Goal: Task Accomplishment & Management: Manage account settings

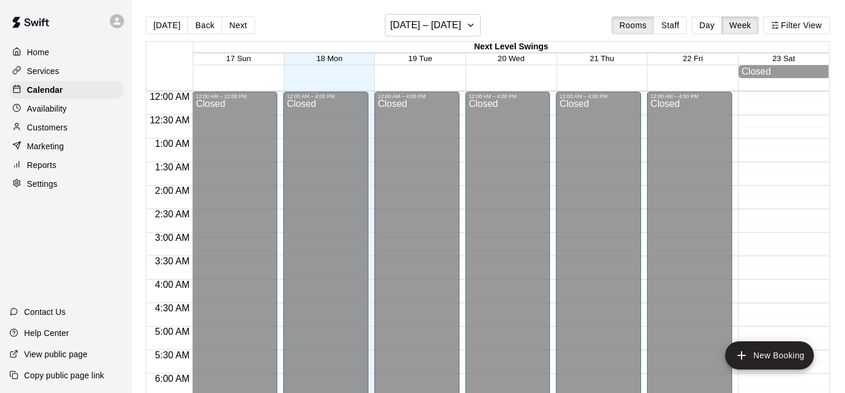
scroll to position [721, 0]
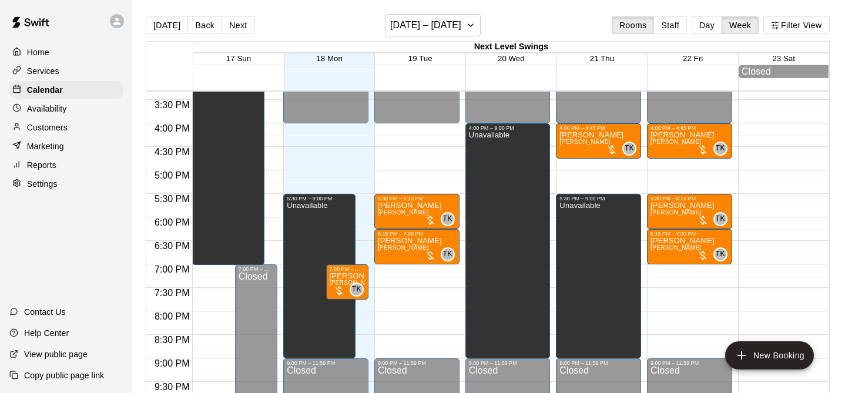
click at [347, 283] on span "[PERSON_NAME]" at bounding box center [355, 283] width 51 height 6
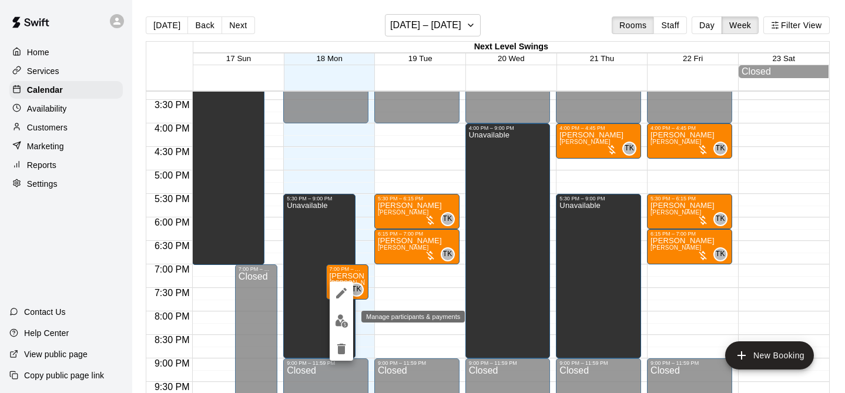
click at [346, 317] on img "edit" at bounding box center [342, 321] width 14 height 14
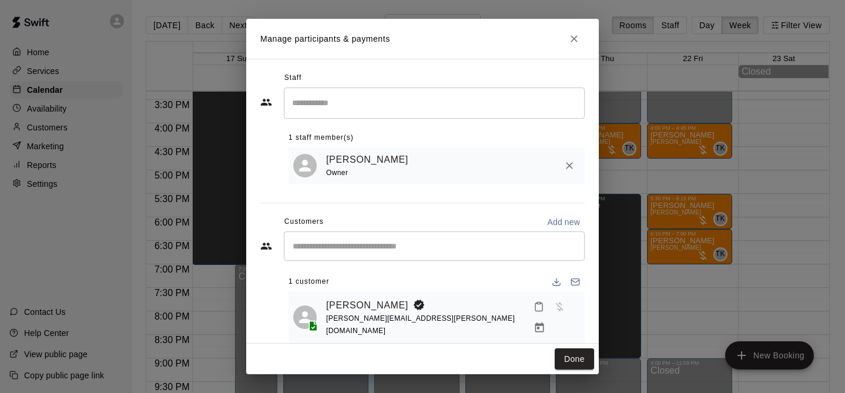
click at [346, 317] on span "[PERSON_NAME][EMAIL_ADDRESS][PERSON_NAME][DOMAIN_NAME]" at bounding box center [420, 324] width 189 height 21
click at [351, 296] on div "[PERSON_NAME] [PERSON_NAME][EMAIL_ADDRESS][PERSON_NAME][DOMAIN_NAME]" at bounding box center [437, 318] width 296 height 52
click at [351, 303] on link "[PERSON_NAME]" at bounding box center [367, 305] width 82 height 15
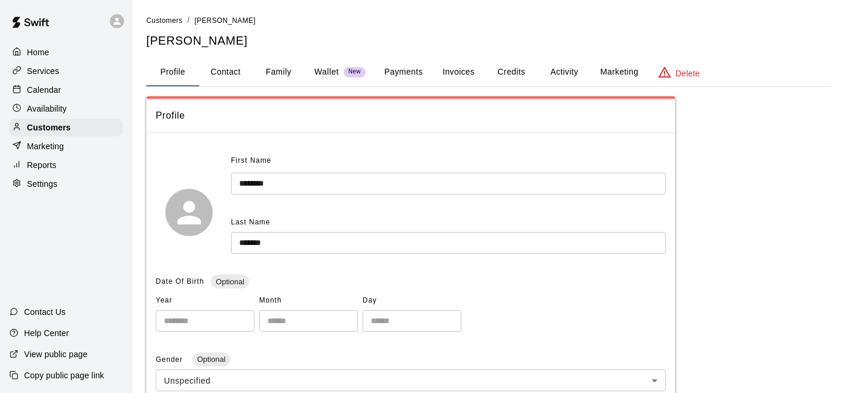
click at [224, 73] on button "Contact" at bounding box center [225, 72] width 53 height 28
select select "**"
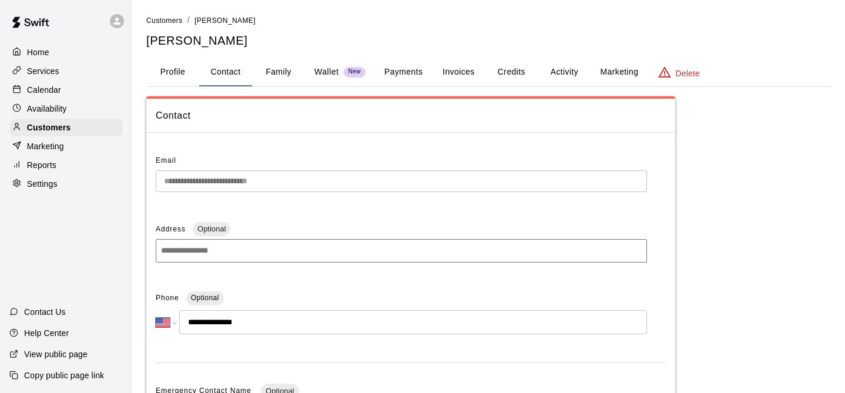
click at [260, 71] on button "Family" at bounding box center [278, 72] width 53 height 28
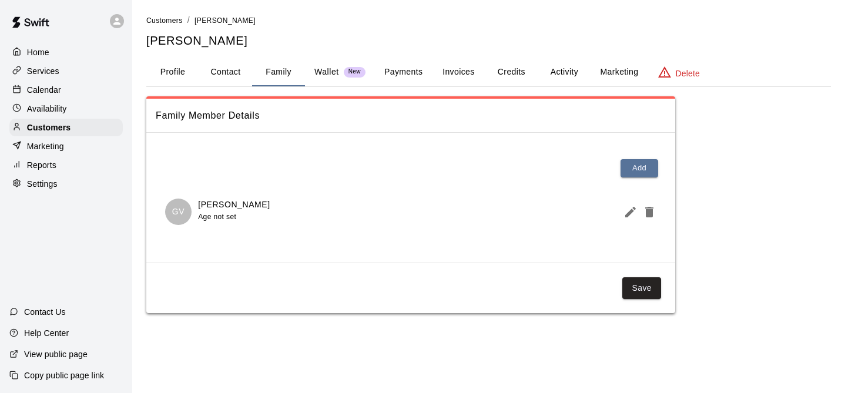
click at [237, 71] on button "Contact" at bounding box center [225, 72] width 53 height 28
select select "**"
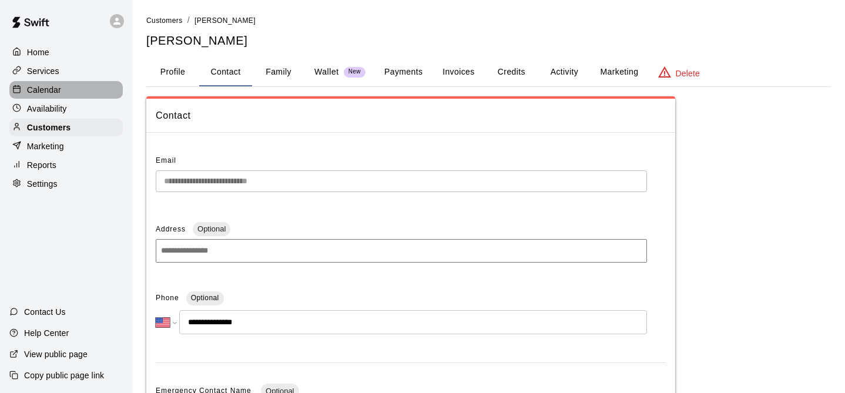
click at [77, 82] on div "Calendar" at bounding box center [65, 90] width 113 height 18
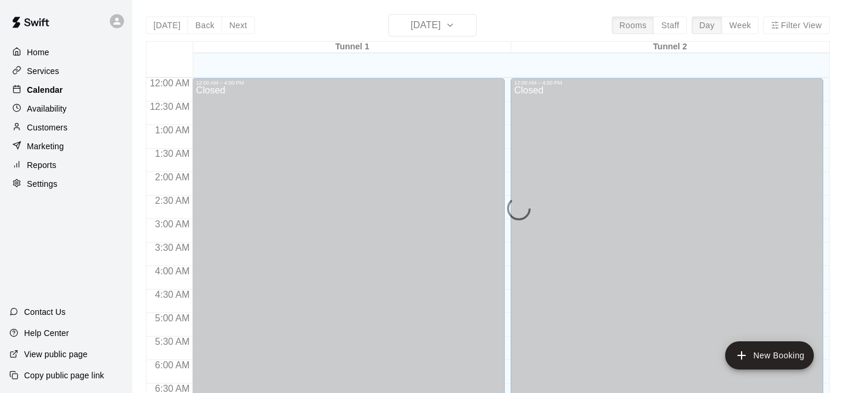
scroll to position [668, 0]
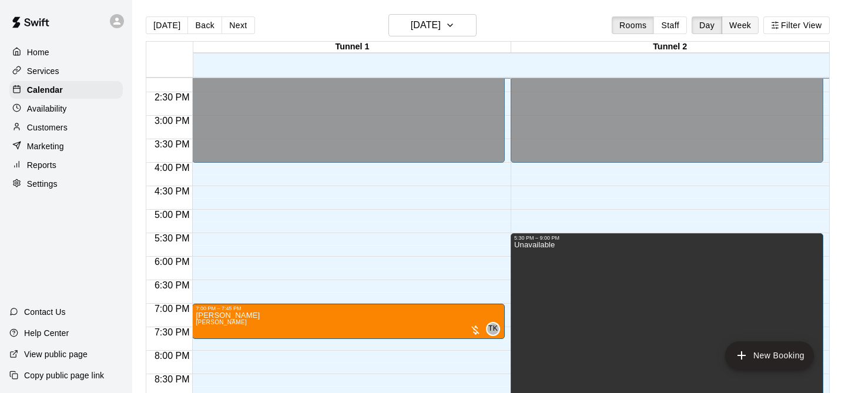
click at [746, 21] on button "Week" at bounding box center [740, 25] width 37 height 18
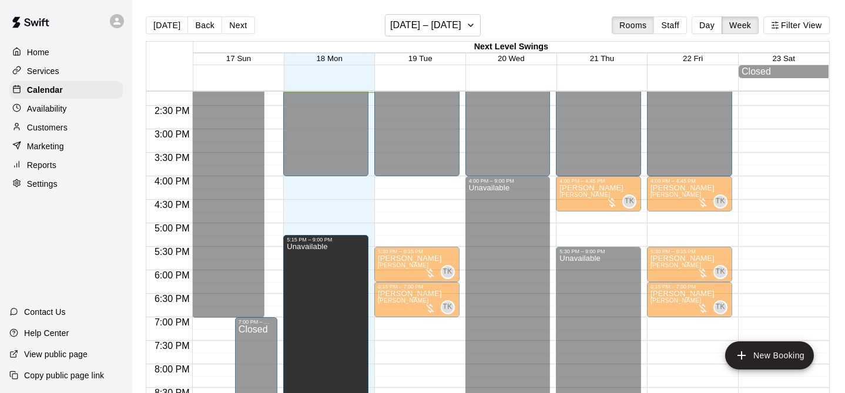
scroll to position [672, 0]
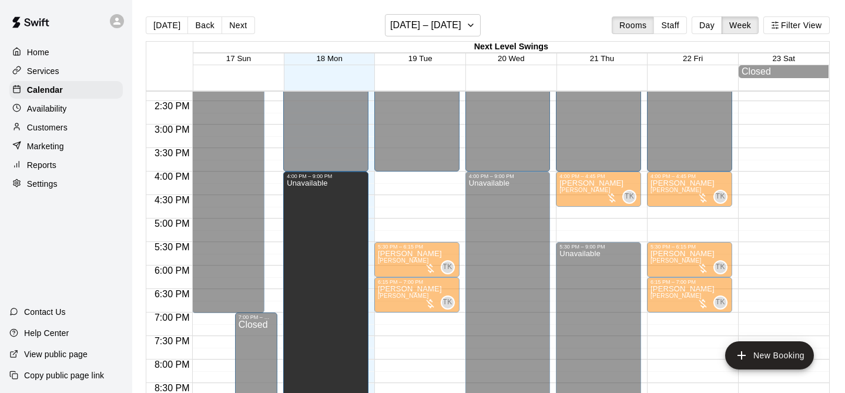
drag, startPoint x: 320, startPoint y: 250, endPoint x: 319, endPoint y: 177, distance: 72.9
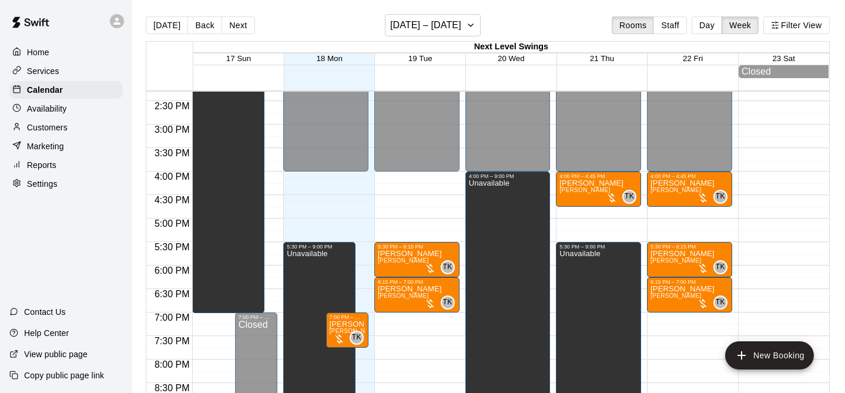
click at [332, 59] on span "18 Mon" at bounding box center [329, 58] width 26 height 9
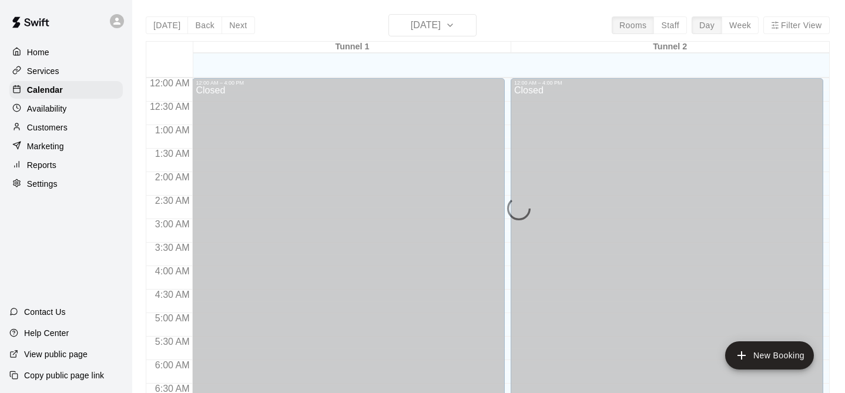
scroll to position [669, 0]
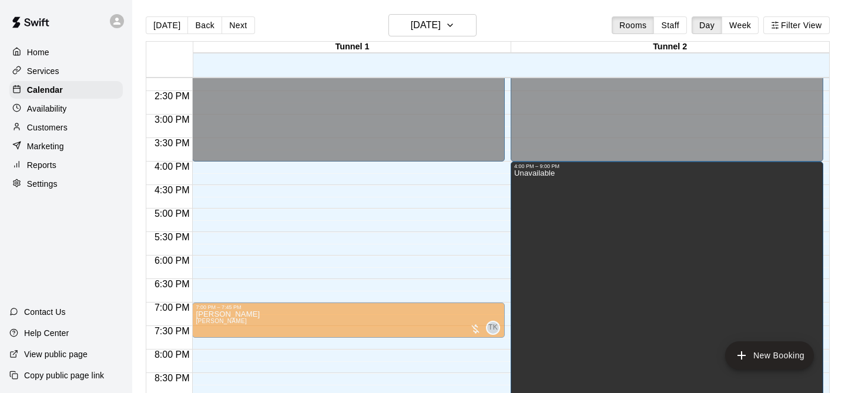
drag, startPoint x: 667, startPoint y: 235, endPoint x: 667, endPoint y: 170, distance: 65.2
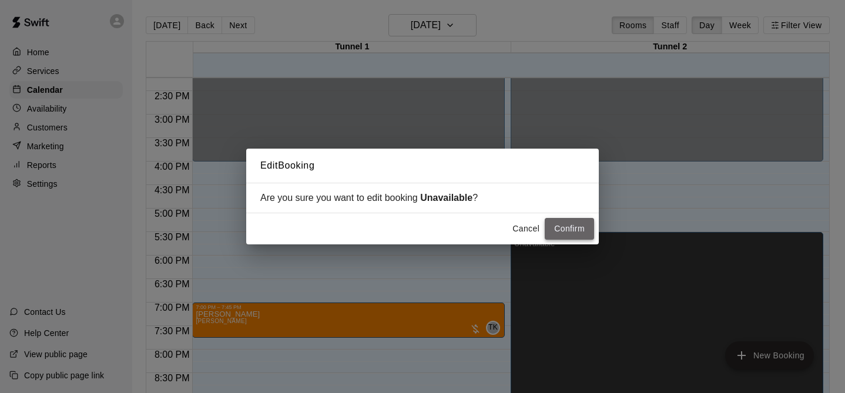
click at [581, 223] on button "Confirm" at bounding box center [569, 229] width 49 height 22
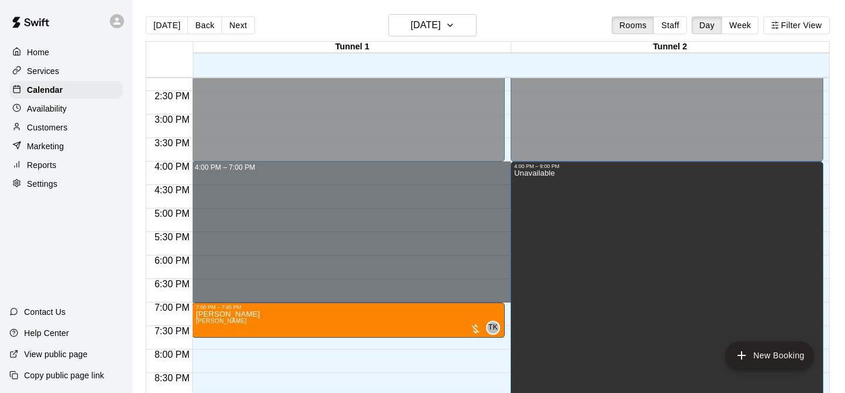
drag, startPoint x: 371, startPoint y: 165, endPoint x: 344, endPoint y: 293, distance: 131.6
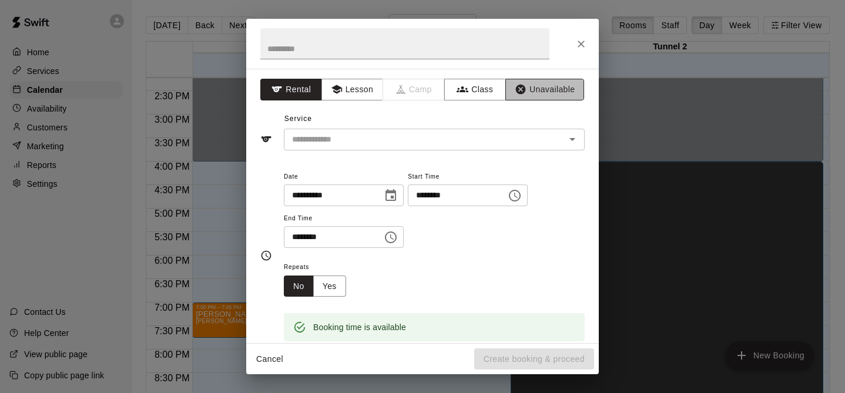
click at [537, 92] on button "Unavailable" at bounding box center [544, 90] width 79 height 22
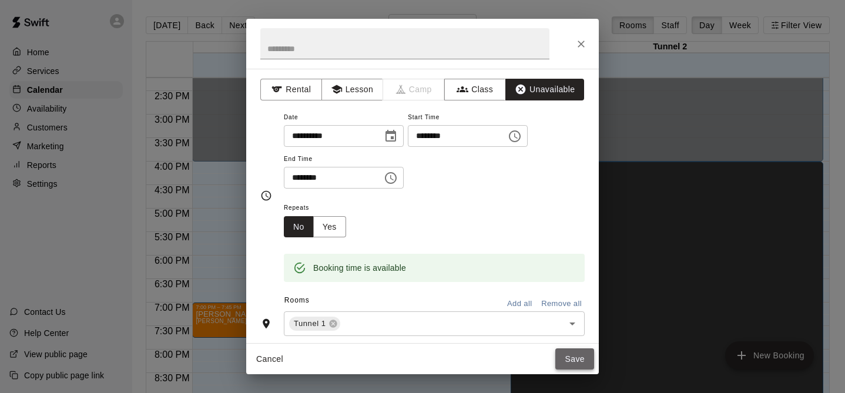
click at [575, 358] on button "Save" at bounding box center [574, 360] width 39 height 22
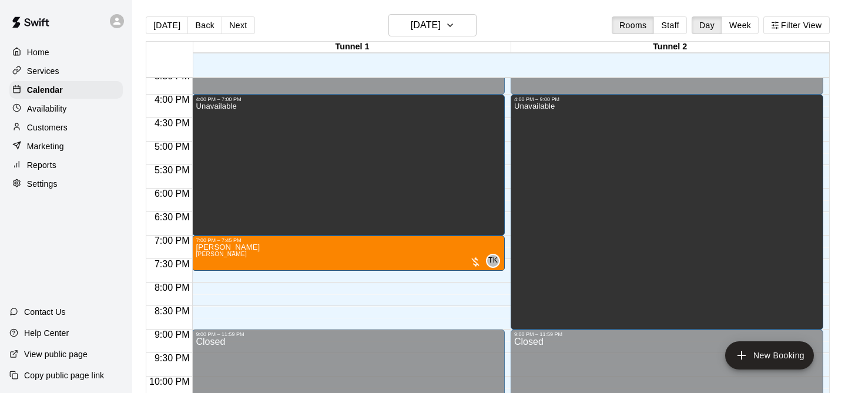
scroll to position [801, 0]
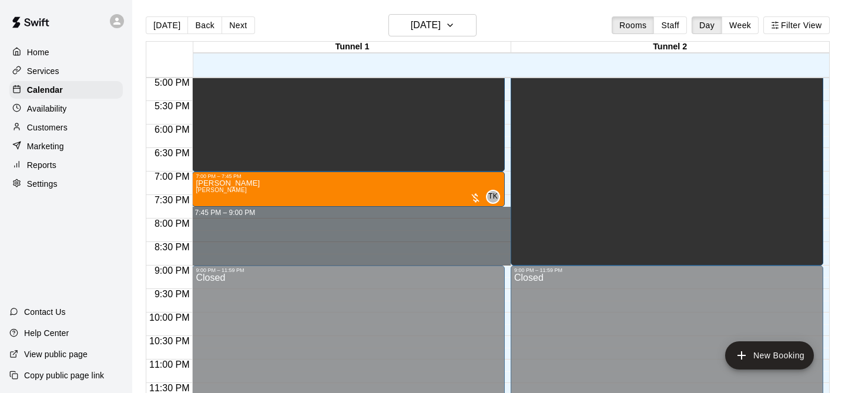
drag, startPoint x: 437, startPoint y: 210, endPoint x: 434, endPoint y: 263, distance: 53.0
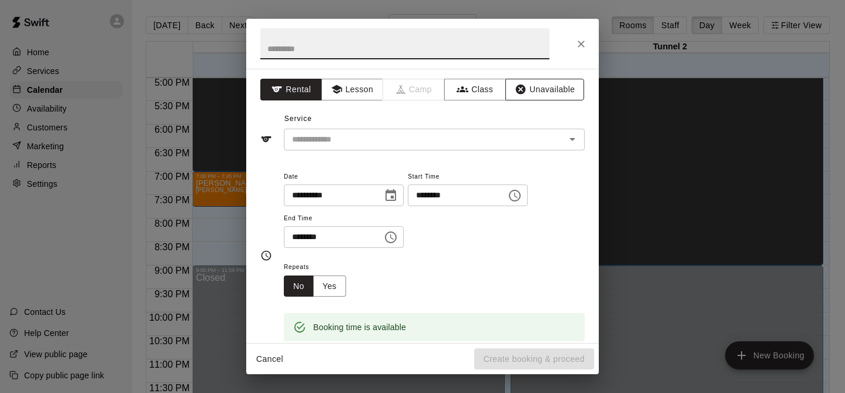
click at [540, 87] on button "Unavailable" at bounding box center [544, 90] width 79 height 22
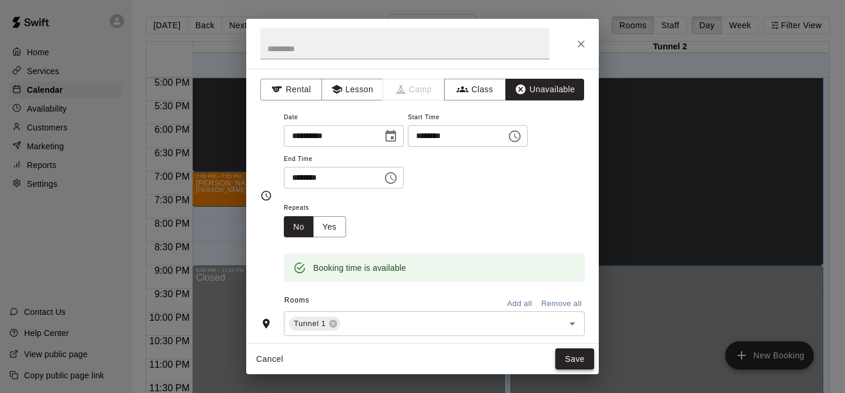
click at [580, 353] on button "Save" at bounding box center [574, 360] width 39 height 22
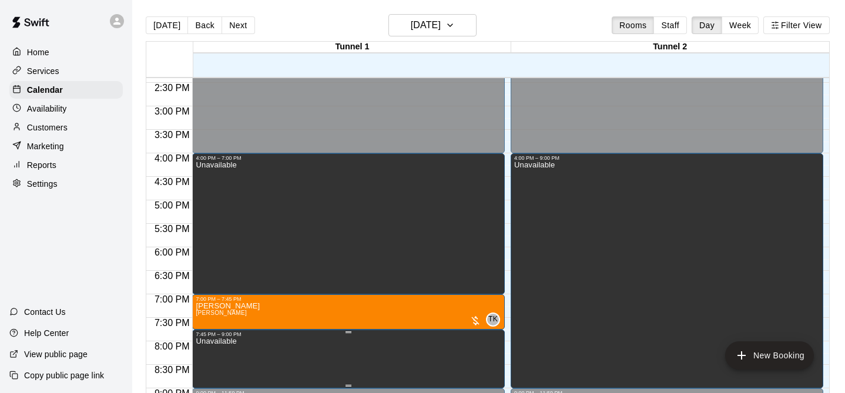
scroll to position [680, 0]
